Goal: Information Seeking & Learning: Learn about a topic

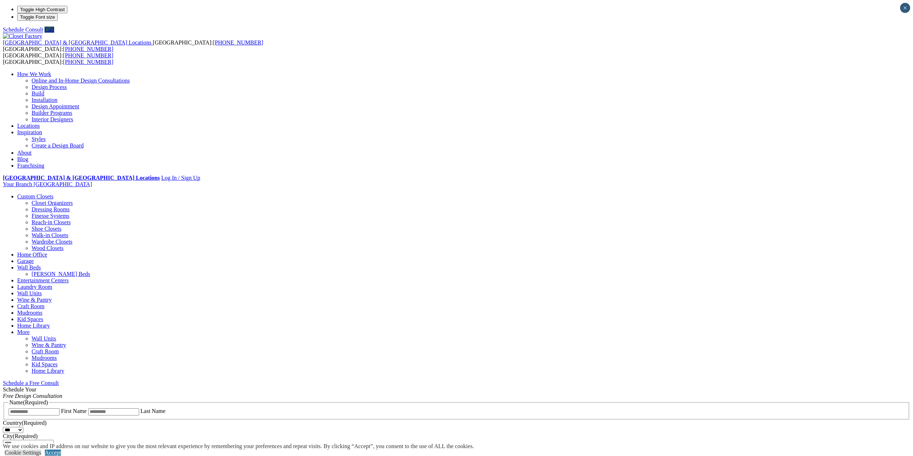
click at [52, 284] on link "Laundry Room" at bounding box center [34, 287] width 35 height 6
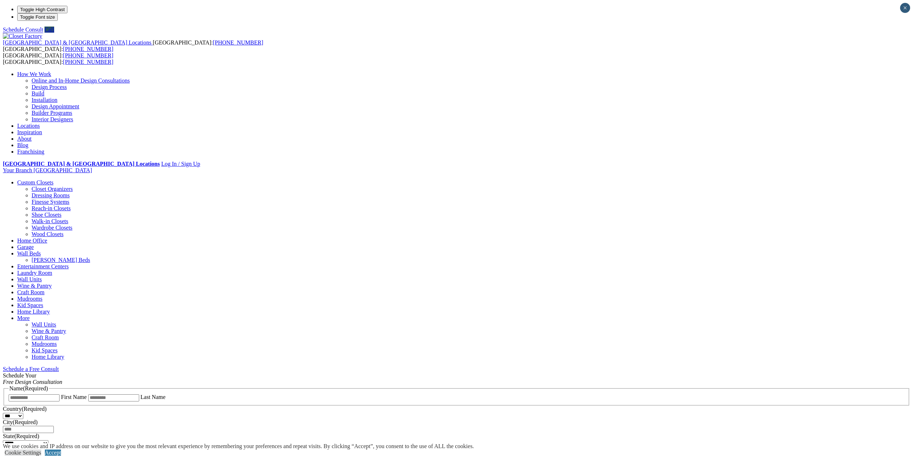
click at [52, 270] on link "Laundry Room" at bounding box center [34, 273] width 35 height 6
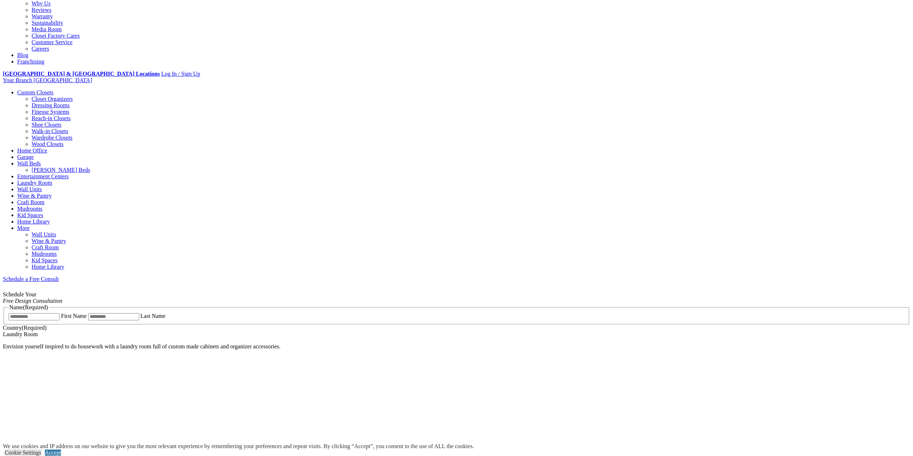
scroll to position [215, 0]
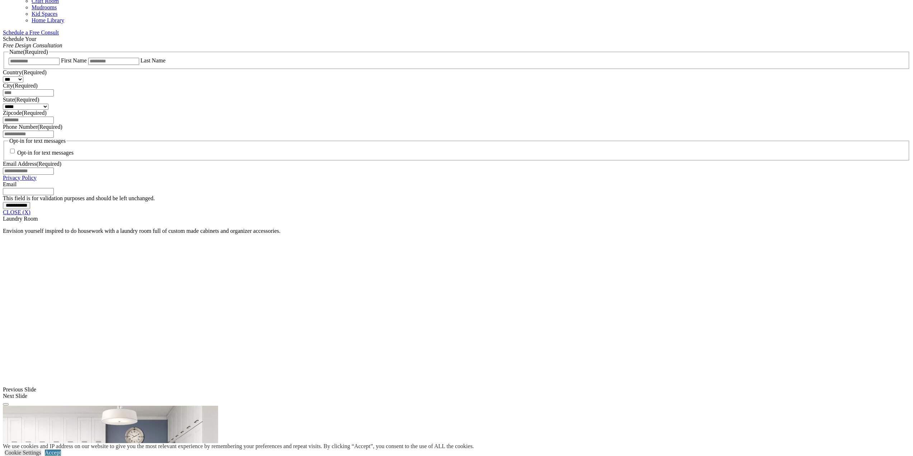
scroll to position [459, 0]
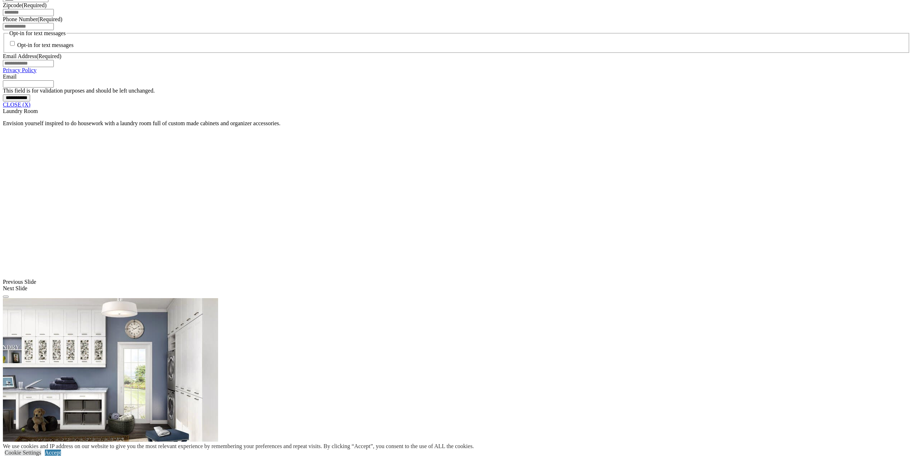
scroll to position [530, 0]
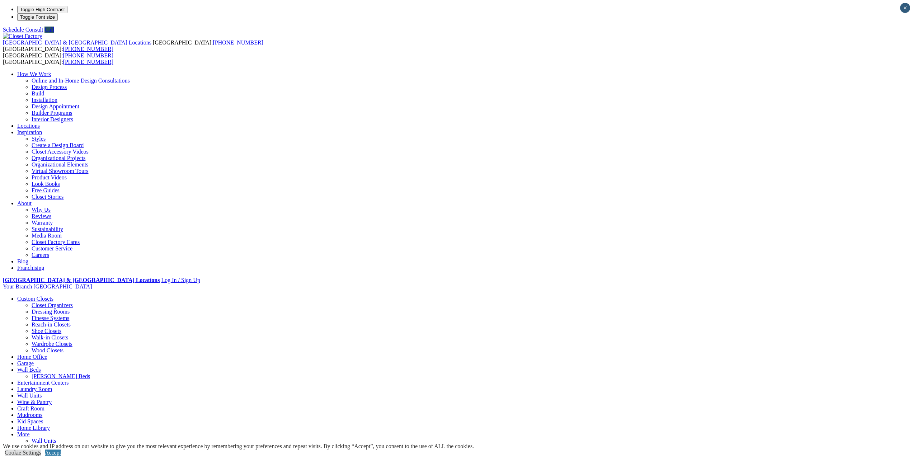
type input "*****"
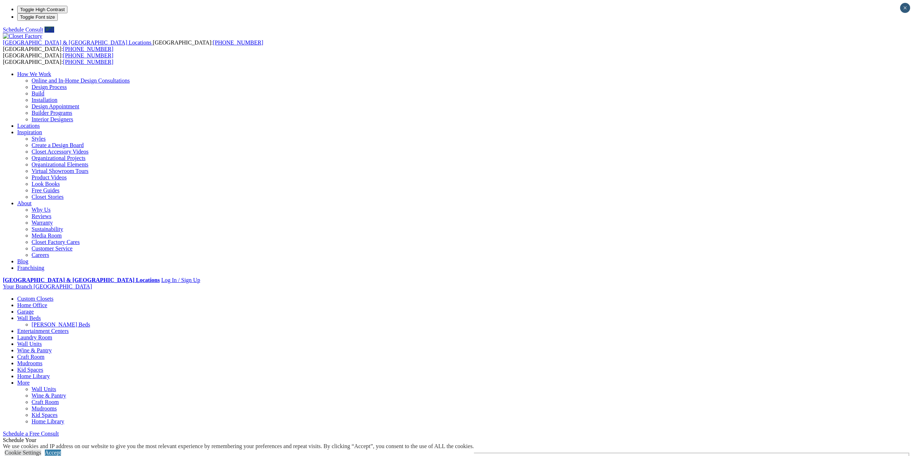
click at [50, 373] on link "Home Library" at bounding box center [33, 376] width 33 height 6
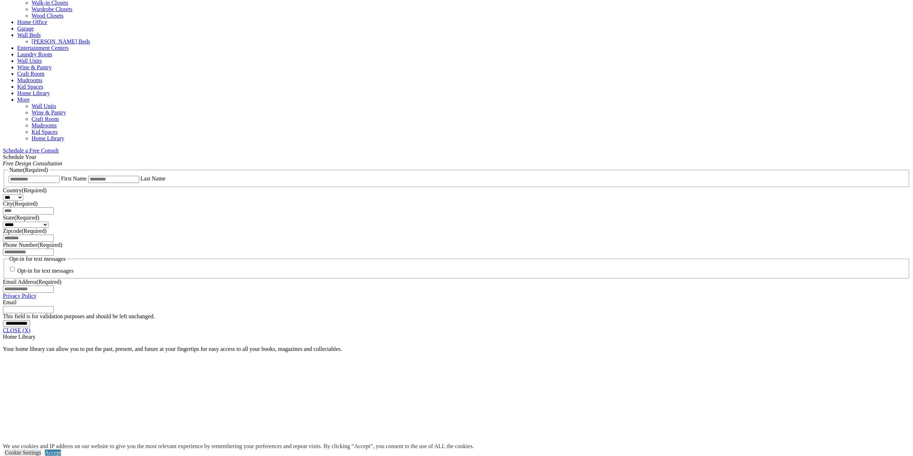
scroll to position [502, 0]
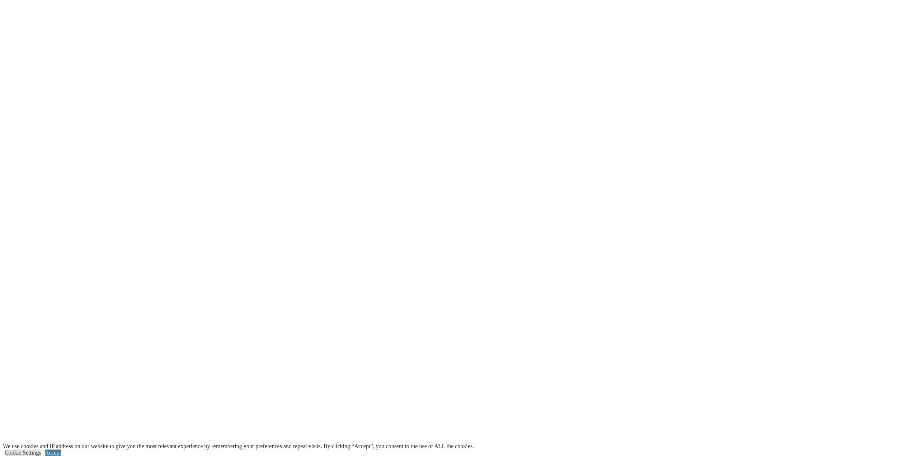
scroll to position [530, 0]
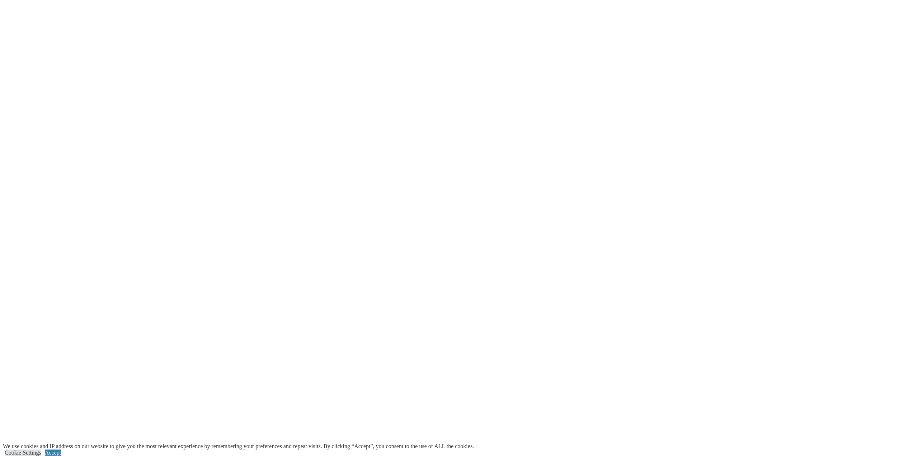
scroll to position [1105, 0]
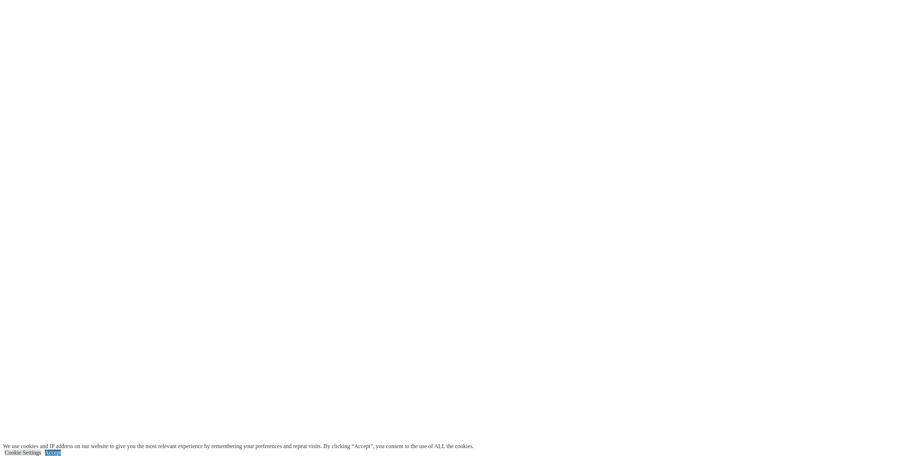
scroll to position [0, 0]
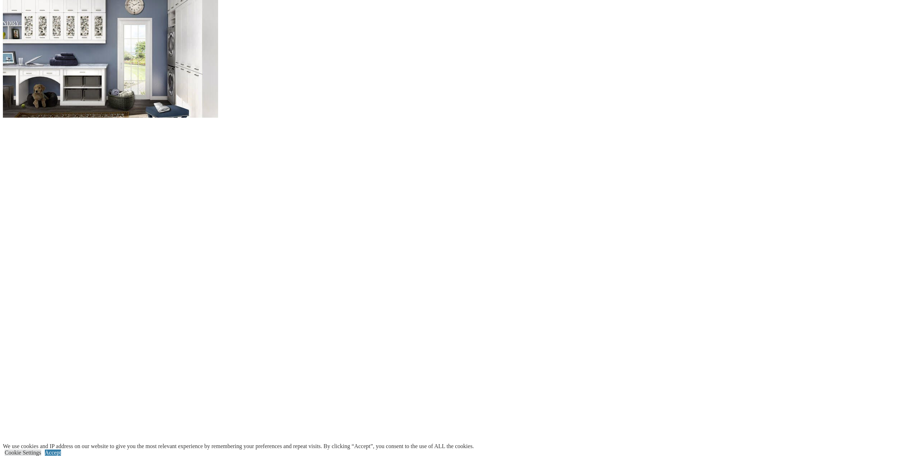
scroll to position [853, 0]
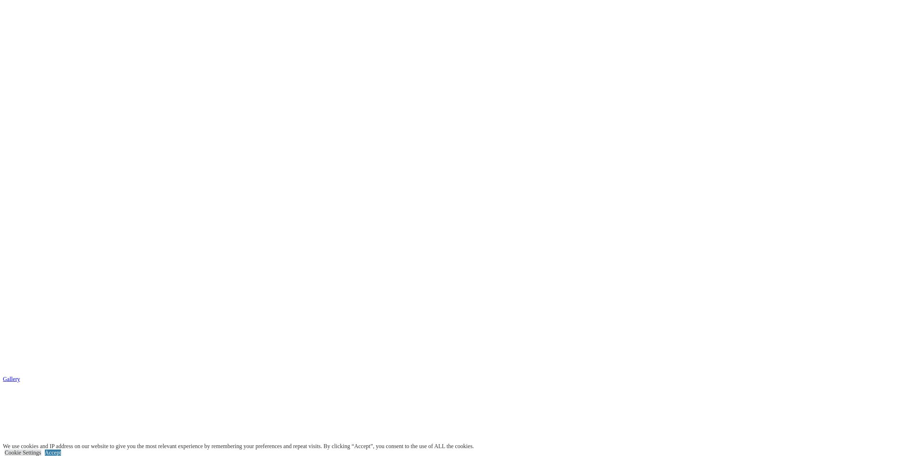
scroll to position [853, 0]
